Goal: Information Seeking & Learning: Compare options

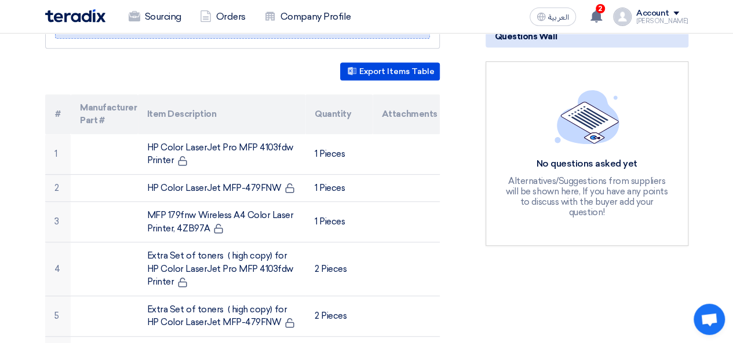
scroll to position [266, 0]
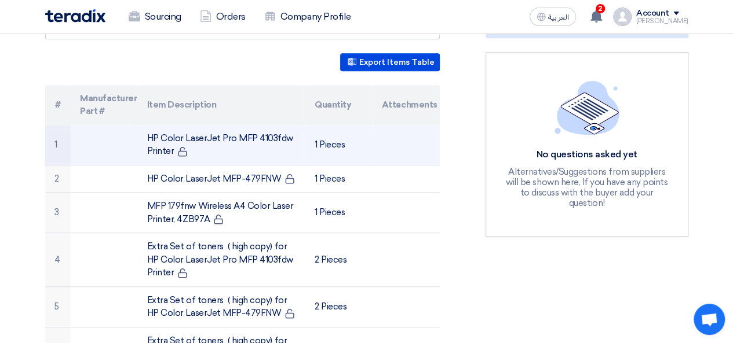
drag, startPoint x: 148, startPoint y: 122, endPoint x: 219, endPoint y: 137, distance: 72.2
click at [219, 137] on td "HP Color LaserJet Pro MFP 4103fdw Printer" at bounding box center [221, 145] width 167 height 41
copy td "HP Color LaserJet Pro MFP 4103fdw Printer"
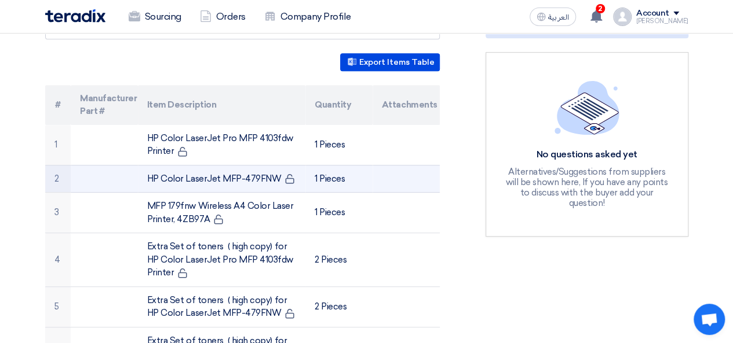
drag, startPoint x: 147, startPoint y: 163, endPoint x: 273, endPoint y: 166, distance: 126.9
click at [273, 166] on td "HP Color LaserJet MFP-479FNW" at bounding box center [221, 179] width 167 height 28
copy td "HP Color LaserJet MFP-479FNW"
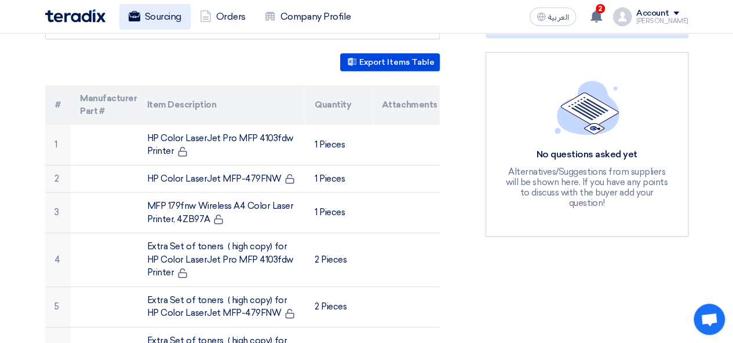
copy td "HP Color LaserJet MFP-479FNW"
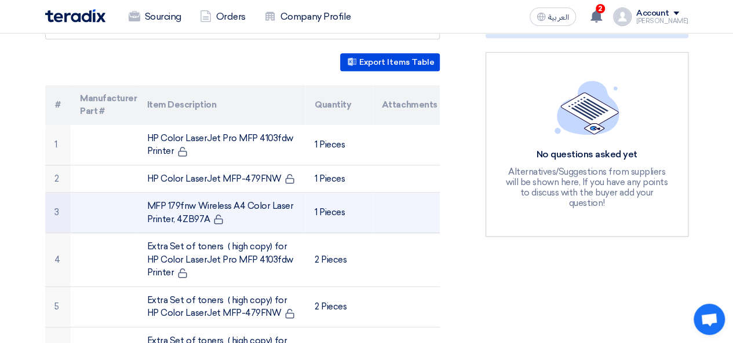
drag, startPoint x: 145, startPoint y: 191, endPoint x: 206, endPoint y: 201, distance: 61.7
click at [206, 201] on td "MFP 179fnw Wireless A4 Color Laser Printer, 4ZB97A" at bounding box center [221, 213] width 167 height 41
copy td "MFP 179fnw Wireless A4 Color Laser Printer, 4ZB97A"
